Goal: Task Accomplishment & Management: Complete application form

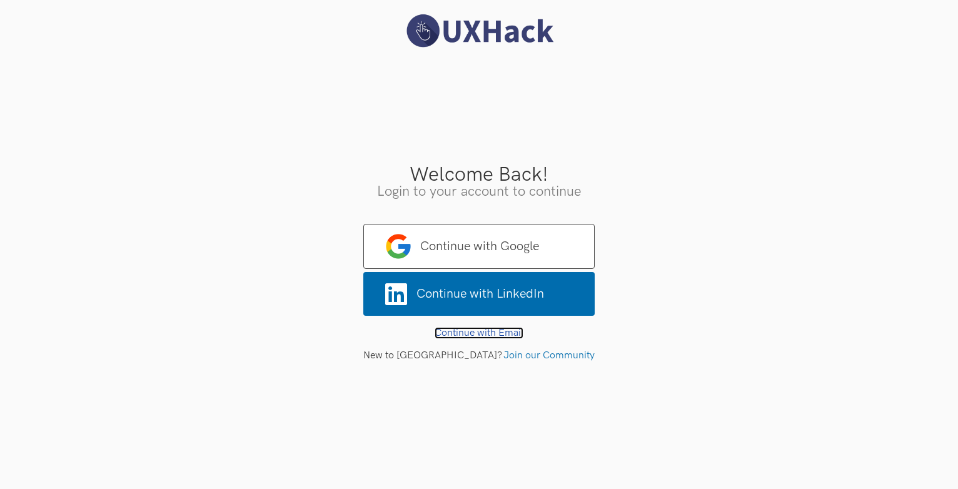
click at [505, 331] on link "Continue with Email" at bounding box center [479, 333] width 89 height 12
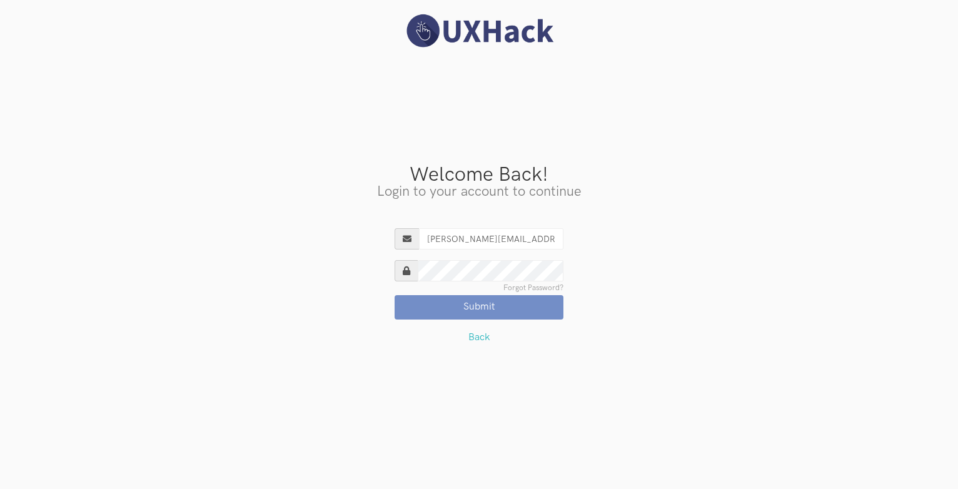
type input "[PERSON_NAME][EMAIL_ADDRESS][DOMAIN_NAME]"
click at [395, 295] on button "Submit" at bounding box center [479, 307] width 169 height 24
